Goal: Task Accomplishment & Management: Complete application form

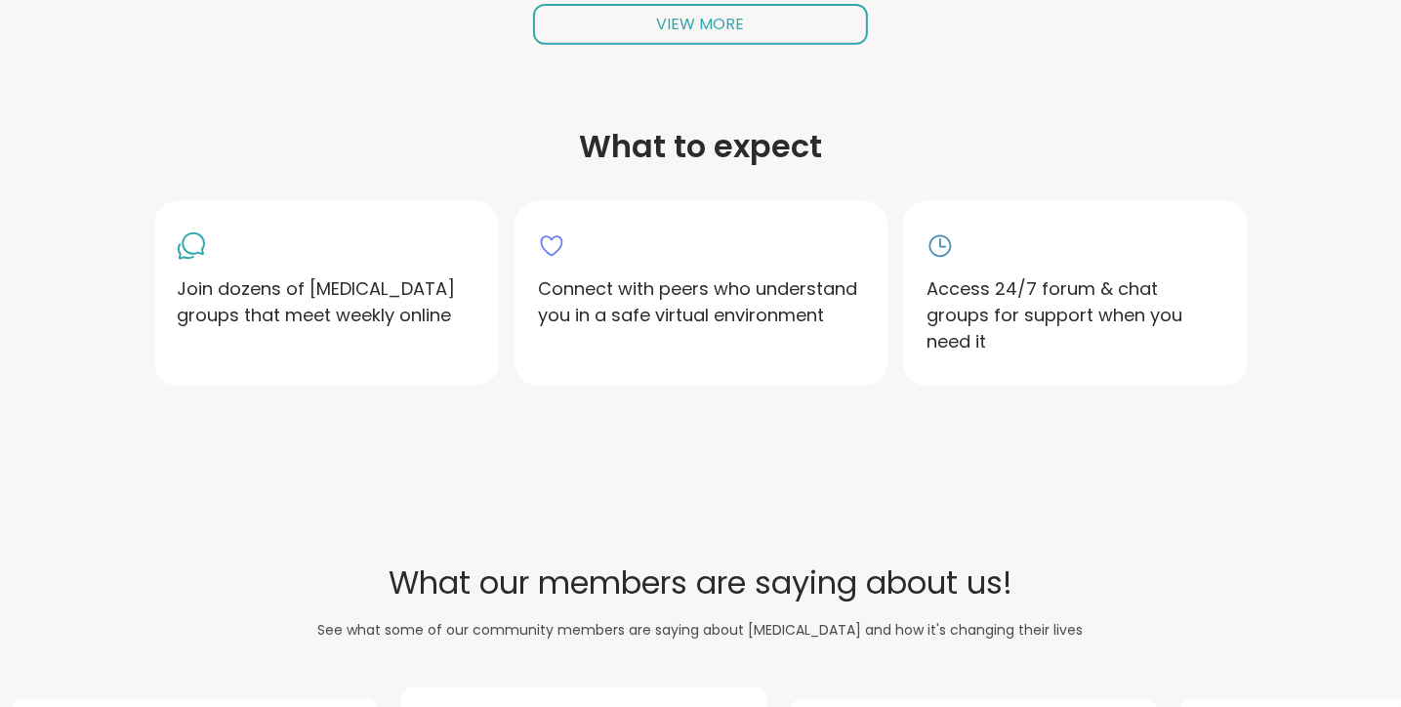
scroll to position [859, 0]
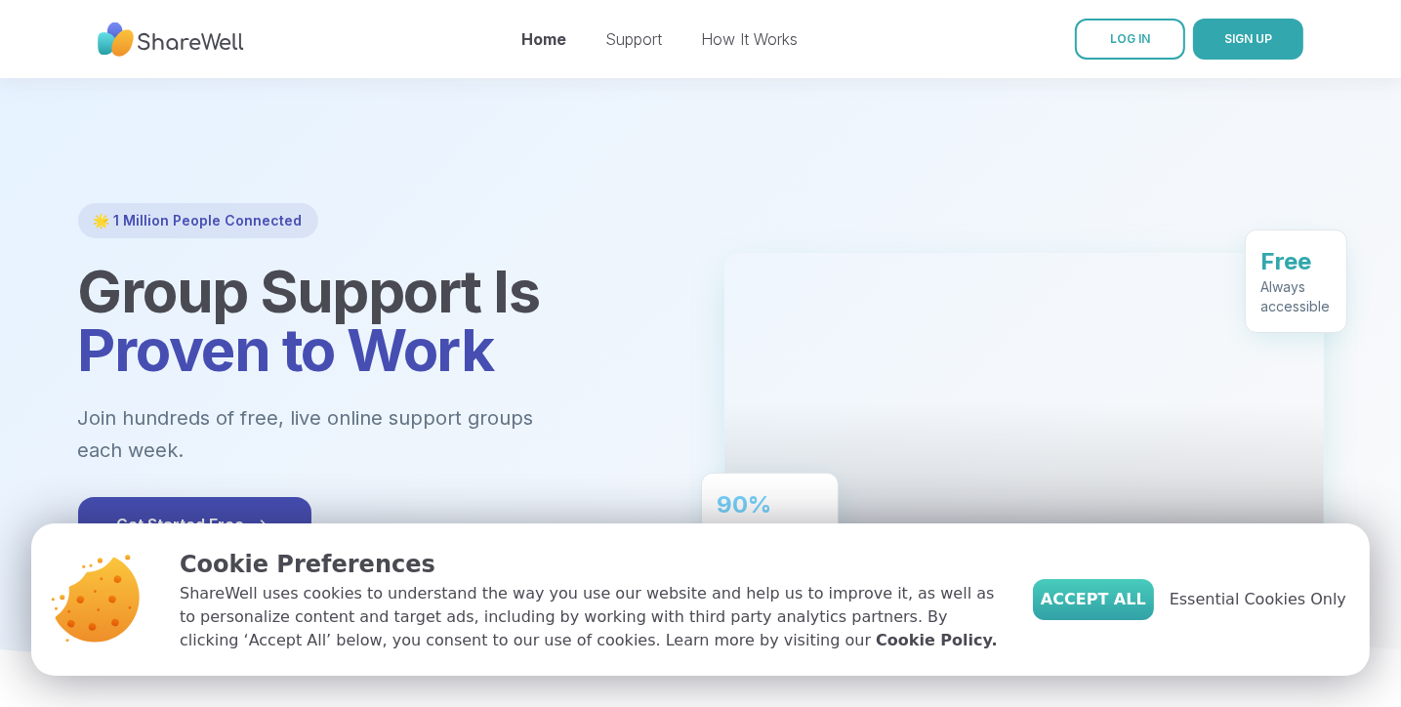
click at [1140, 609] on span "Accept All" at bounding box center [1093, 599] width 105 height 23
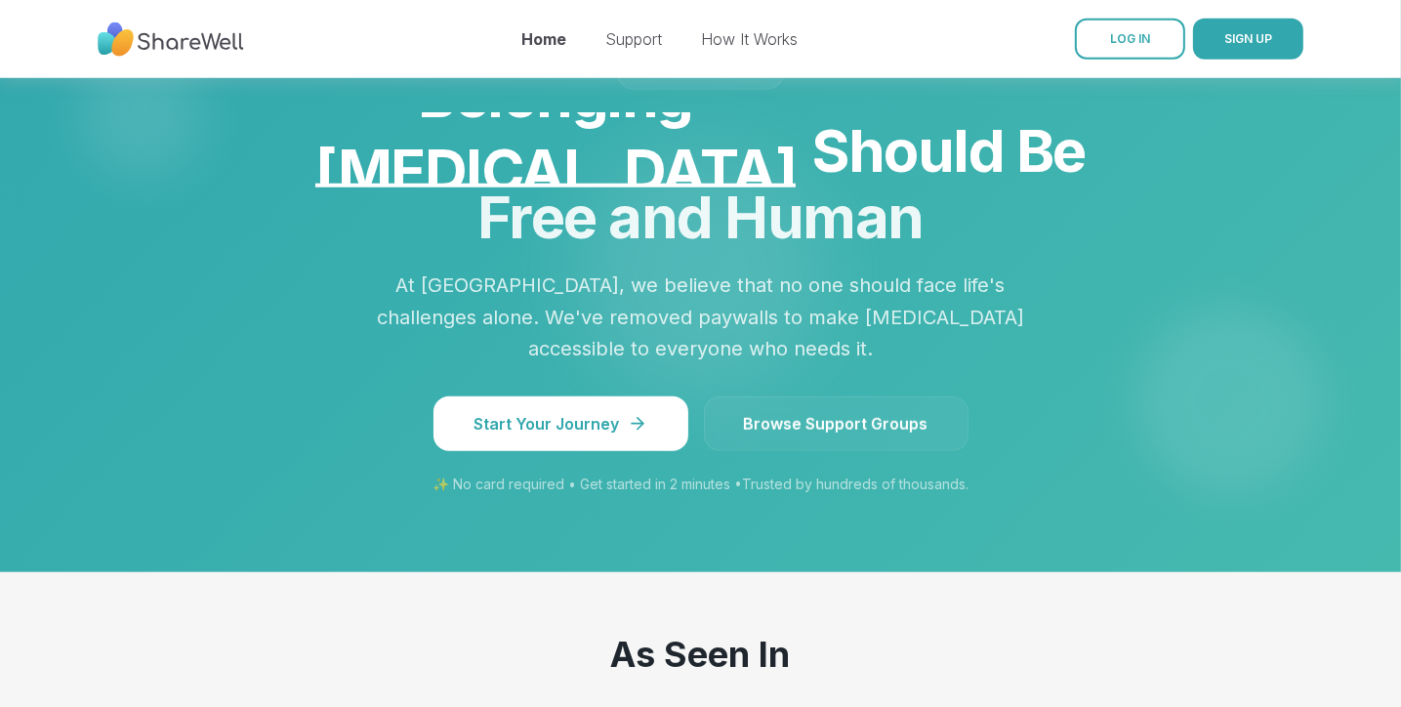
scroll to position [1667, 0]
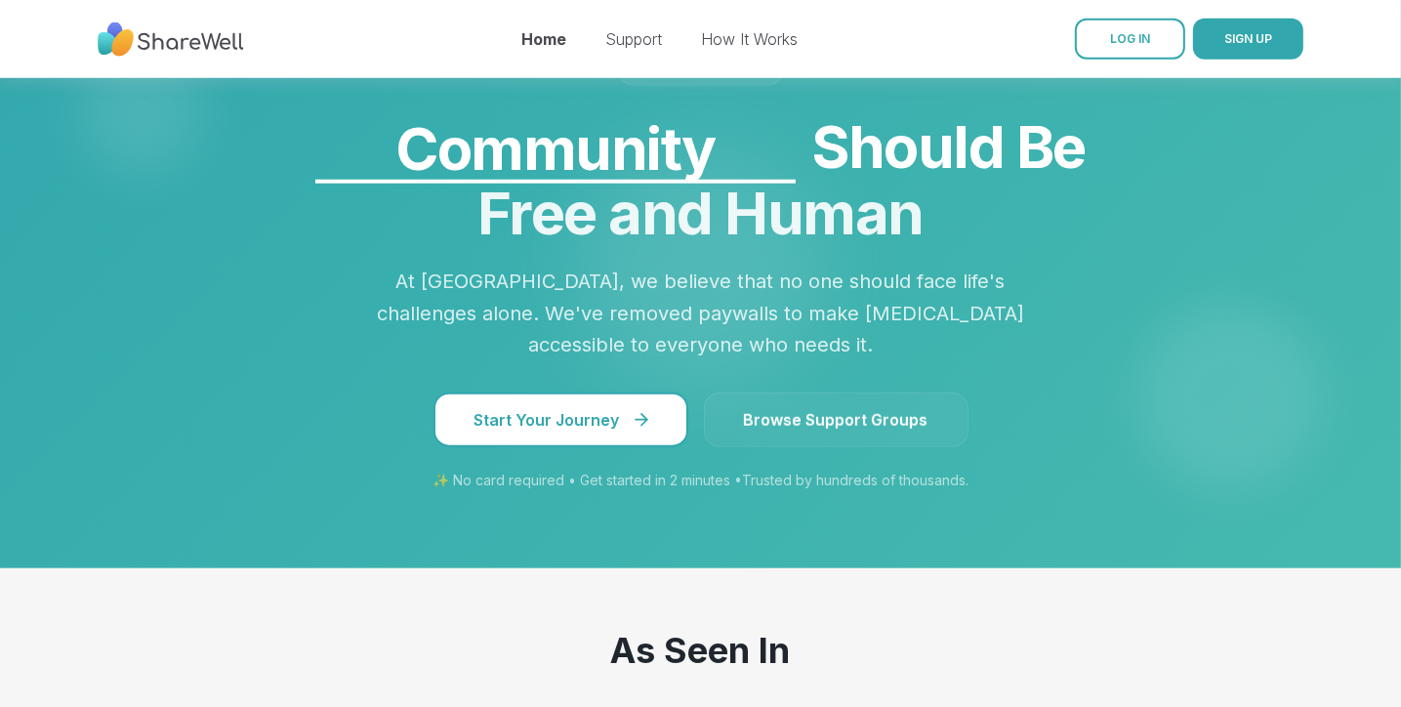
click at [582, 408] on span "Start Your Journey" at bounding box center [560, 419] width 173 height 23
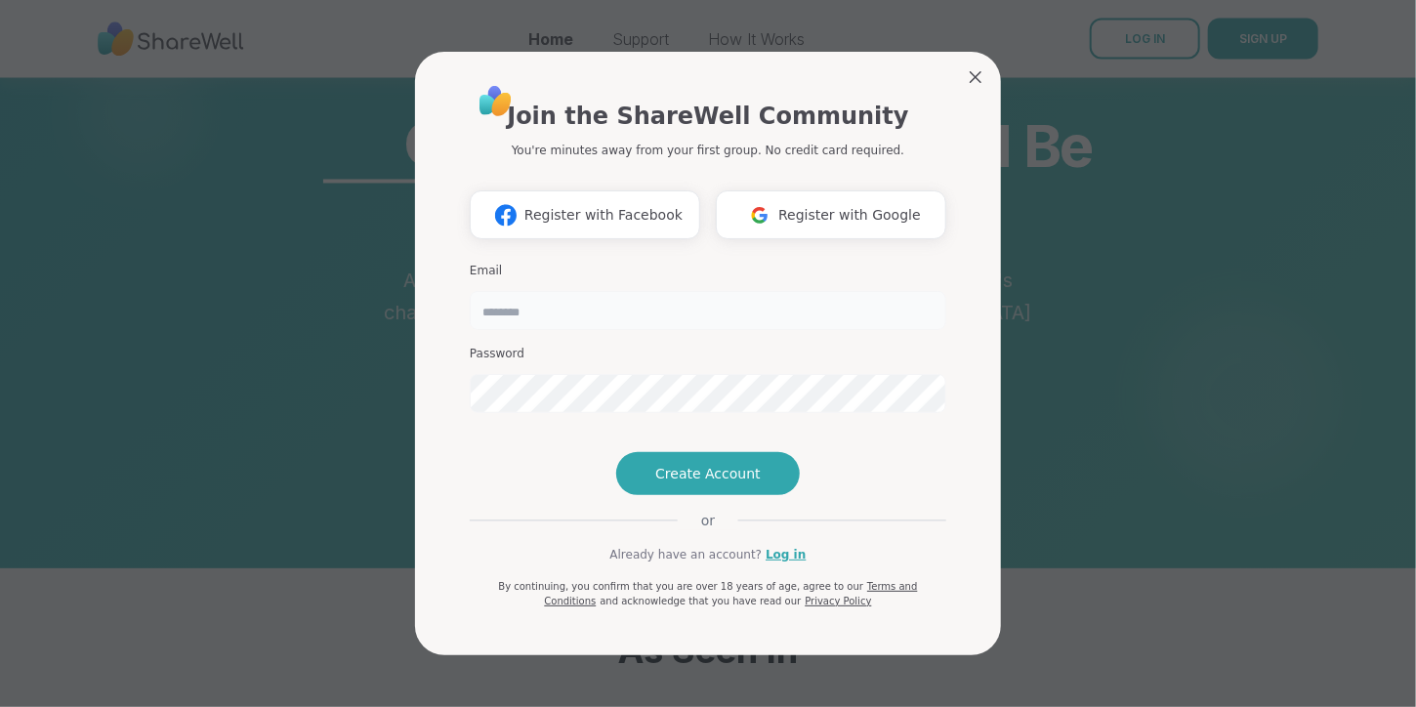
click at [531, 291] on input "email" at bounding box center [708, 310] width 476 height 39
type input "**********"
click at [696, 483] on span "Create Account" at bounding box center [707, 474] width 105 height 20
